Goal: Task Accomplishment & Management: Use online tool/utility

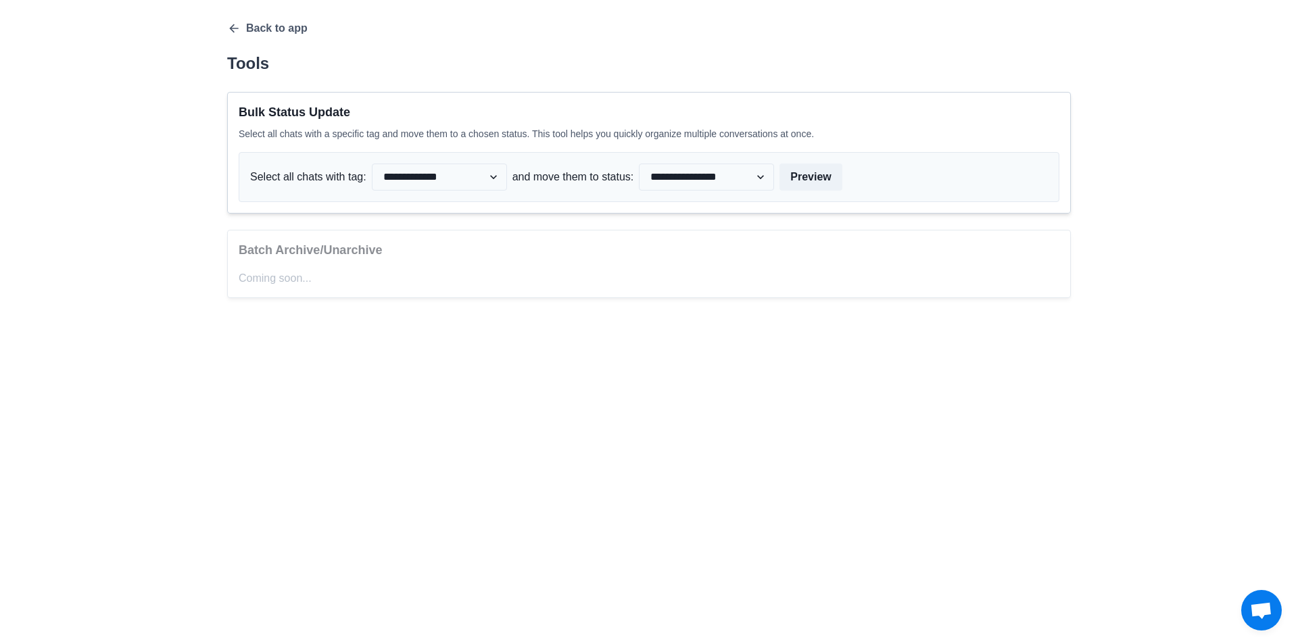
click at [224, 28] on div "**********" at bounding box center [648, 160] width 865 height 320
click at [230, 28] on icon "button" at bounding box center [234, 29] width 14 height 14
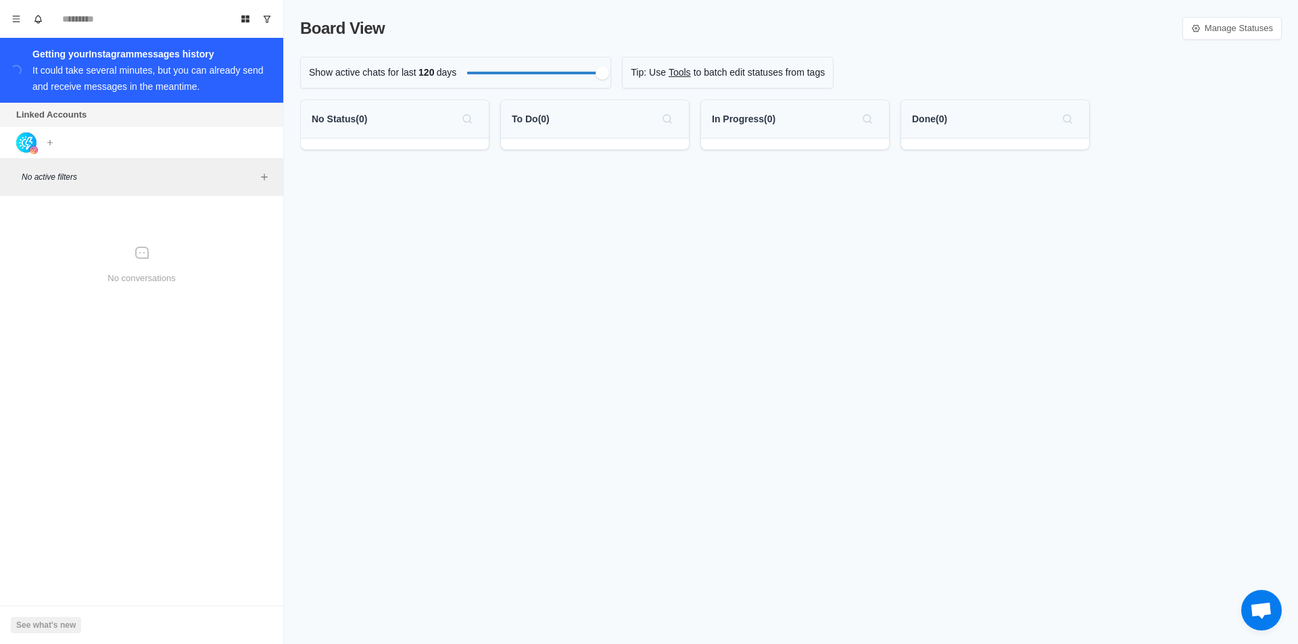
click at [116, 74] on div "It could take several minutes, but you can already send and receive messages in…" at bounding box center [147, 78] width 231 height 27
click at [25, 146] on img at bounding box center [26, 142] width 20 height 20
click at [33, 150] on img at bounding box center [34, 150] width 8 height 8
click at [19, 16] on icon "Menu" at bounding box center [15, 18] width 9 height 9
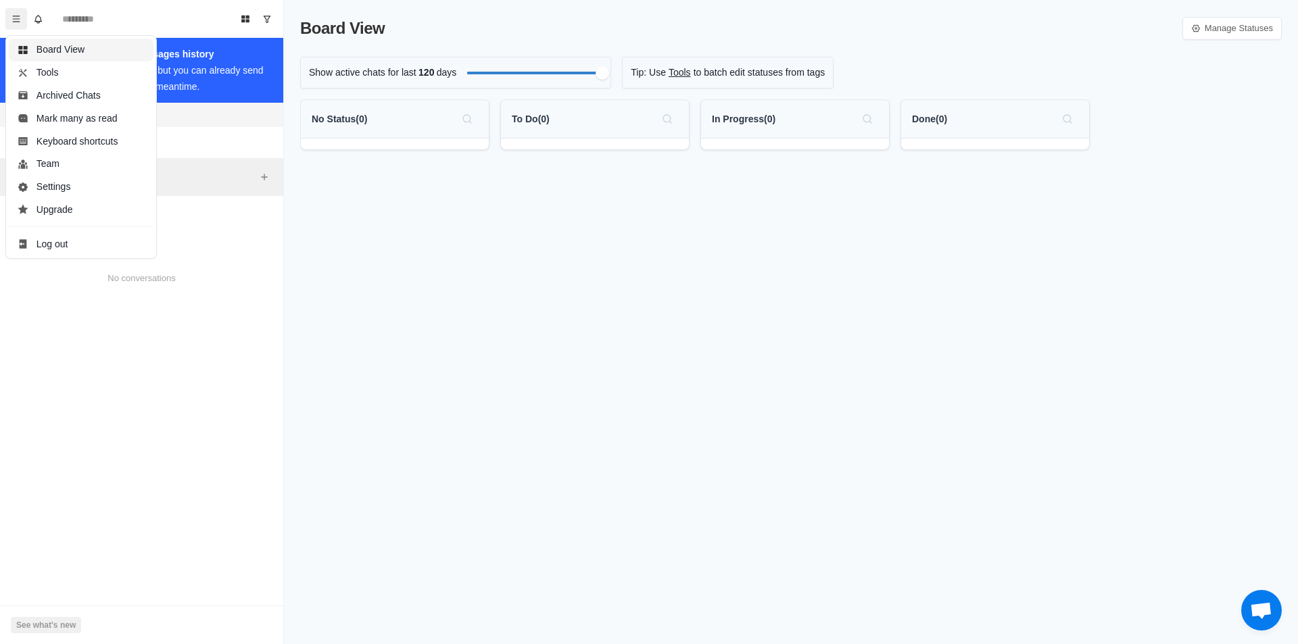
click at [49, 49] on button "Board View" at bounding box center [81, 50] width 145 height 23
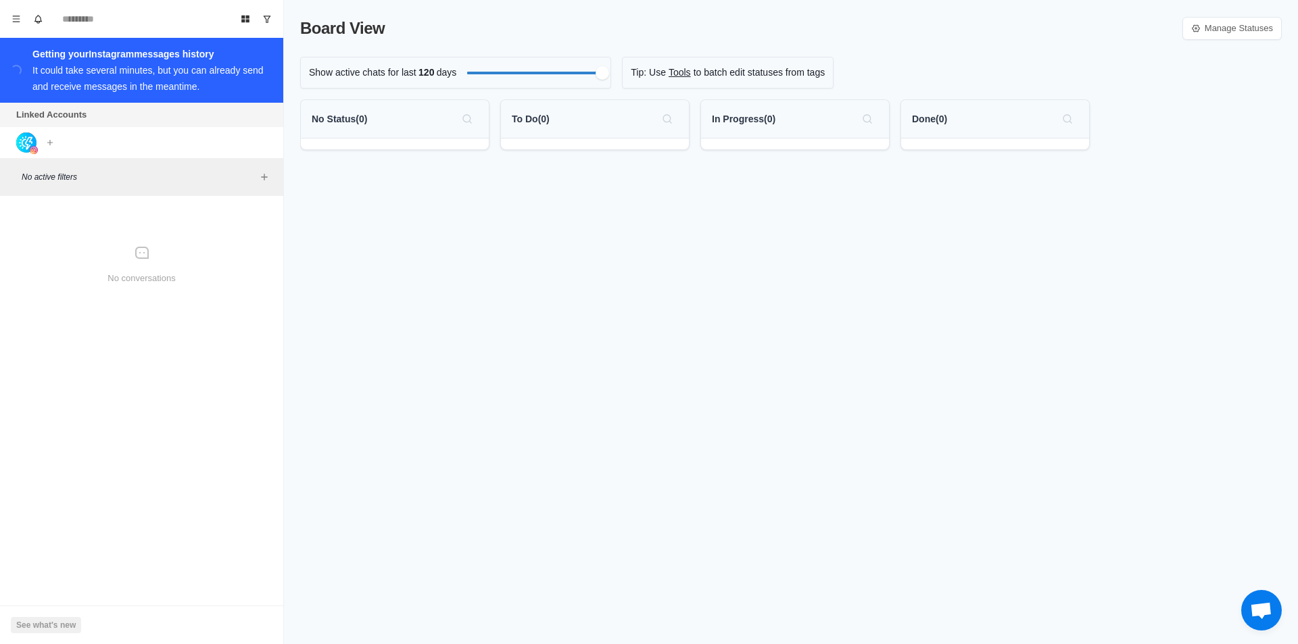
click at [589, 126] on div "To Do ( 0 )" at bounding box center [595, 119] width 166 height 22
click at [733, 124] on p "In Progress ( 0 )" at bounding box center [744, 119] width 64 height 14
drag, startPoint x: 906, startPoint y: 125, endPoint x: 883, endPoint y: 116, distance: 25.2
click at [902, 122] on div "Done ( 0 )" at bounding box center [995, 119] width 188 height 39
click at [393, 124] on div "No Status ( 0 )" at bounding box center [395, 119] width 166 height 22
